Goal: Task Accomplishment & Management: Manage account settings

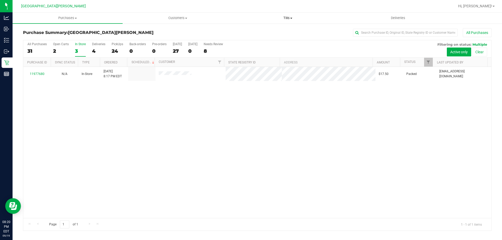
click at [289, 17] on span "Tills" at bounding box center [288, 18] width 110 height 5
click at [279, 32] on li "Manage tills" at bounding box center [288, 31] width 110 height 6
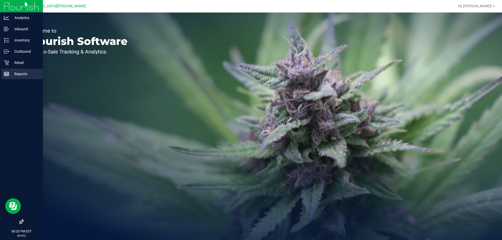
click at [20, 74] on p "Reports" at bounding box center [24, 74] width 31 height 6
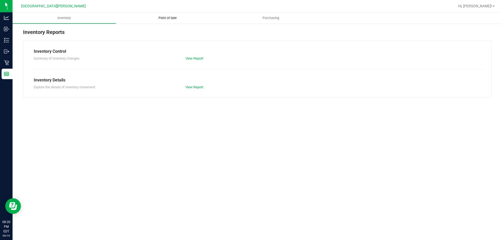
click at [169, 15] on uib-tab-heading "Point of Sale" at bounding box center [167, 18] width 103 height 10
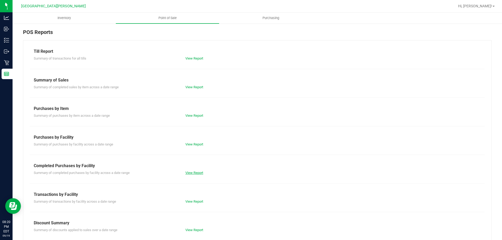
click at [194, 173] on link "View Report" at bounding box center [194, 173] width 18 height 4
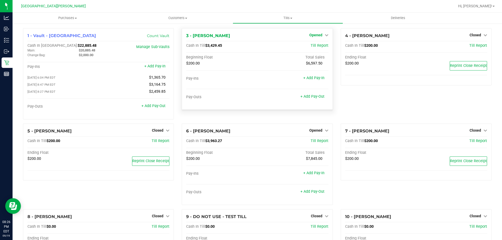
click at [316, 34] on span "Opened" at bounding box center [315, 35] width 13 height 4
click at [314, 46] on link "Close Till" at bounding box center [316, 46] width 14 height 4
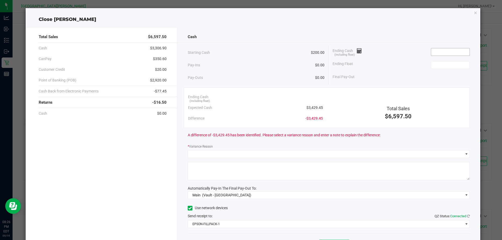
click at [446, 50] on input at bounding box center [450, 51] width 38 height 7
type input "2"
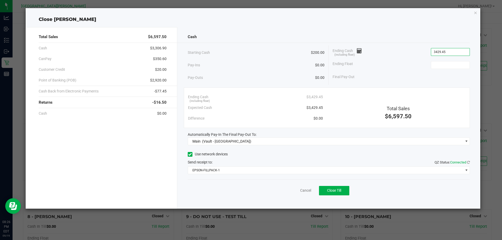
type input "$3,429.45"
type input "$200.00"
click at [347, 193] on button "Close Till" at bounding box center [334, 190] width 30 height 9
click at [289, 190] on link "Dismiss" at bounding box center [294, 190] width 13 height 5
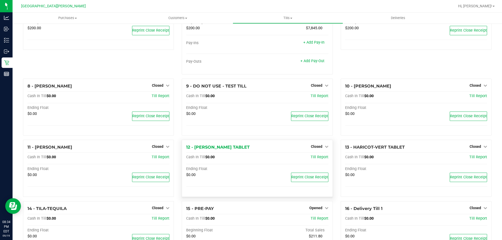
scroll to position [184, 0]
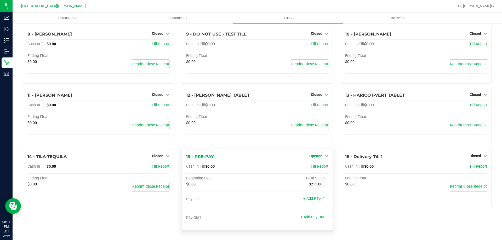
click at [313, 155] on span "Opened" at bounding box center [315, 156] width 13 height 4
click at [309, 167] on link "Close Till" at bounding box center [316, 167] width 14 height 4
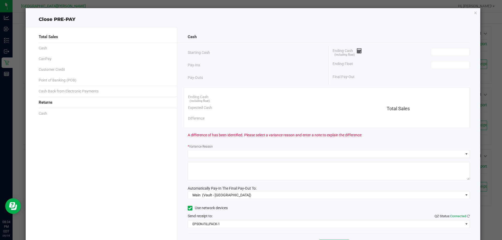
click at [441, 56] on div "Ending Cash (including float)" at bounding box center [401, 51] width 137 height 13
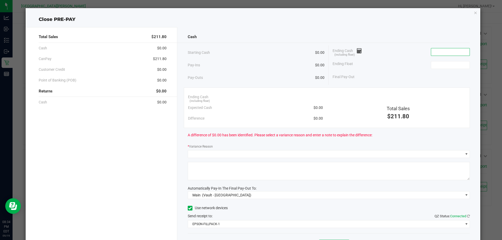
click at [441, 53] on input at bounding box center [450, 51] width 38 height 7
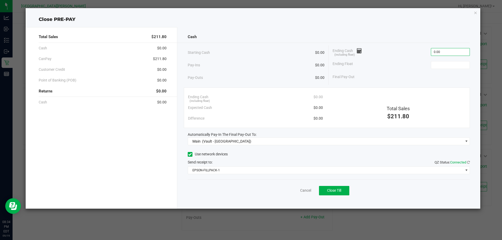
type input "$0.00"
click at [343, 186] on button "Close Till" at bounding box center [334, 190] width 30 height 9
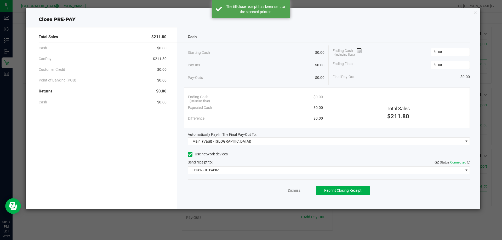
click at [295, 190] on link "Dismiss" at bounding box center [294, 190] width 13 height 5
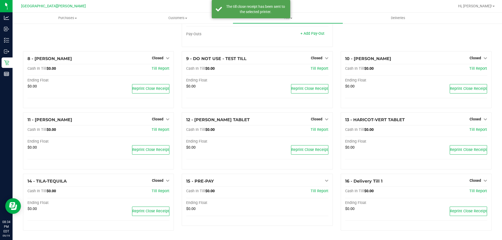
scroll to position [159, 0]
click at [293, 19] on span "Tills" at bounding box center [288, 18] width 110 height 5
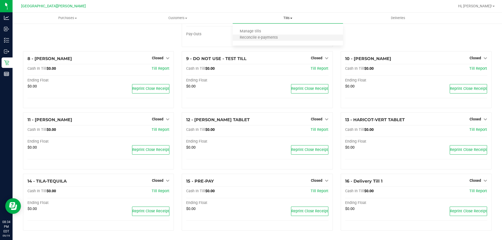
click at [285, 39] on li "Reconcile e-payments" at bounding box center [288, 38] width 110 height 6
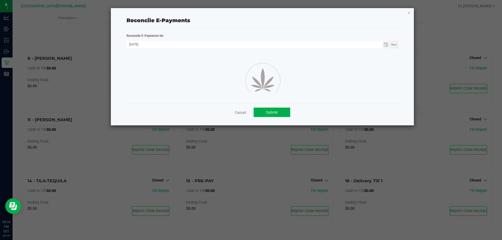
scroll to position [159, 0]
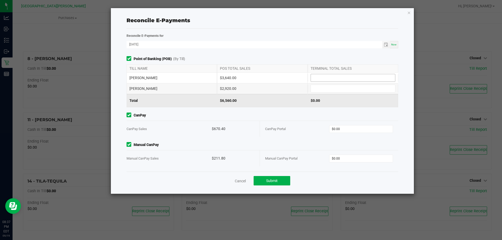
click at [323, 77] on input at bounding box center [353, 77] width 84 height 7
type input "$3,640.00"
type input "$2,920.00"
type input "$670.40"
type input "$211.80"
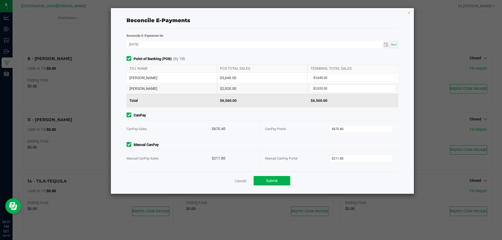
click at [196, 185] on div "Cancel Submit" at bounding box center [263, 181] width 272 height 18
click at [257, 179] on button "Submit" at bounding box center [272, 180] width 37 height 9
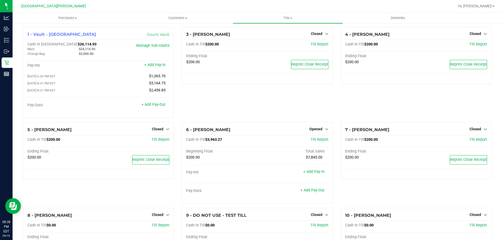
scroll to position [0, 0]
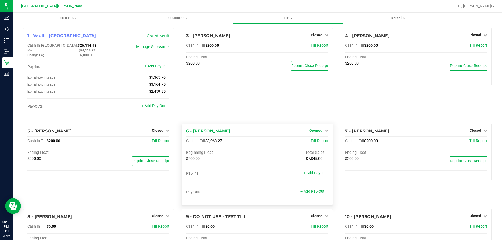
click at [313, 130] on span "Opened" at bounding box center [315, 130] width 13 height 4
click at [311, 141] on link "Close Till" at bounding box center [316, 141] width 14 height 4
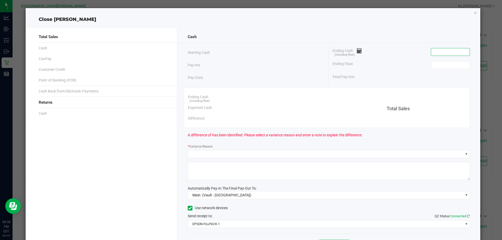
click at [443, 53] on input at bounding box center [450, 51] width 38 height 7
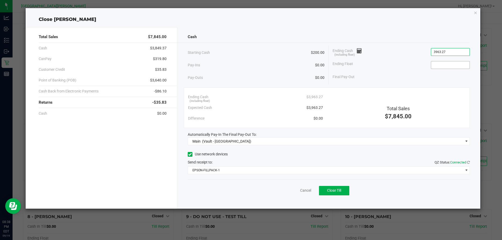
type input "$3,963.27"
click at [439, 64] on input at bounding box center [450, 64] width 38 height 7
type input "$200.00"
click at [324, 192] on button "Close Till" at bounding box center [334, 190] width 30 height 9
click at [294, 190] on link "Dismiss" at bounding box center [294, 190] width 13 height 5
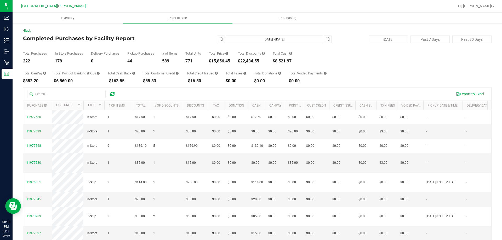
click at [29, 32] on link "Back" at bounding box center [27, 31] width 8 height 4
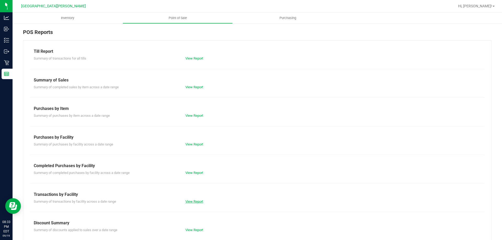
click at [190, 203] on link "View Report" at bounding box center [194, 202] width 18 height 4
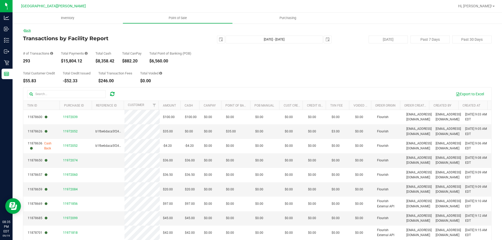
click at [30, 32] on link "Back" at bounding box center [27, 31] width 8 height 4
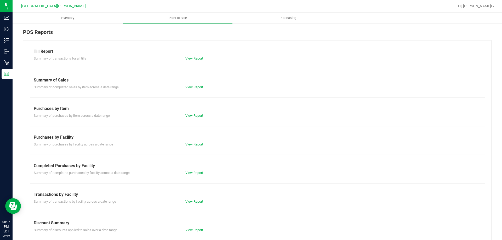
click at [189, 200] on link "View Report" at bounding box center [194, 202] width 18 height 4
